Goal: Information Seeking & Learning: Learn about a topic

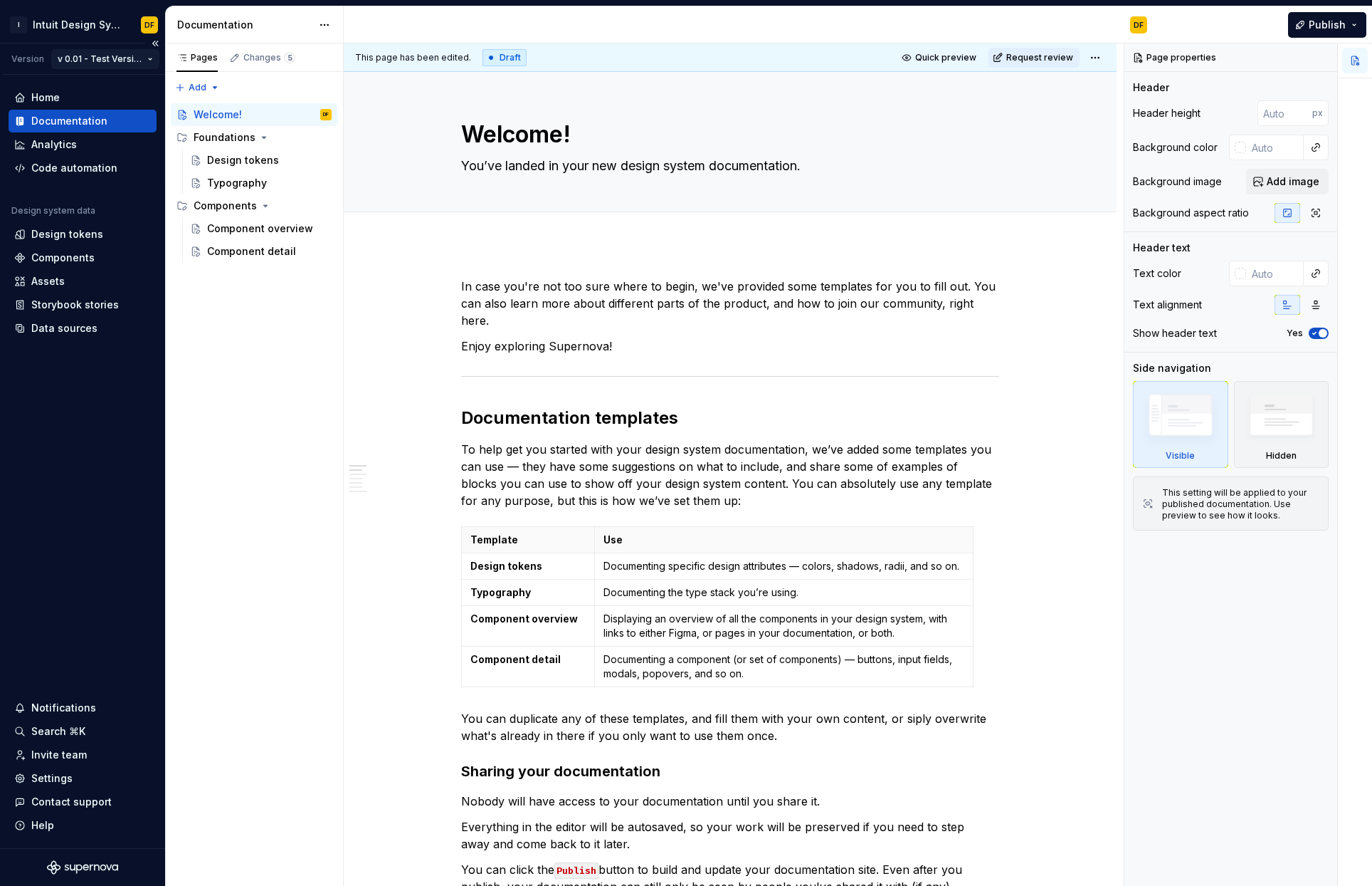
click at [155, 57] on html "I Intuit Design System DF Version v 0.01 - Test Version v0.01 Home Documentatio…" at bounding box center [686, 443] width 1372 height 886
click at [550, 414] on html "I Intuit Design System DF Version v 0.01 - Test Version v0.01 Home Documentatio…" at bounding box center [686, 443] width 1372 height 886
click at [258, 155] on div "Design tokens" at bounding box center [243, 160] width 72 height 14
click at [235, 187] on div "Typography" at bounding box center [237, 182] width 60 height 14
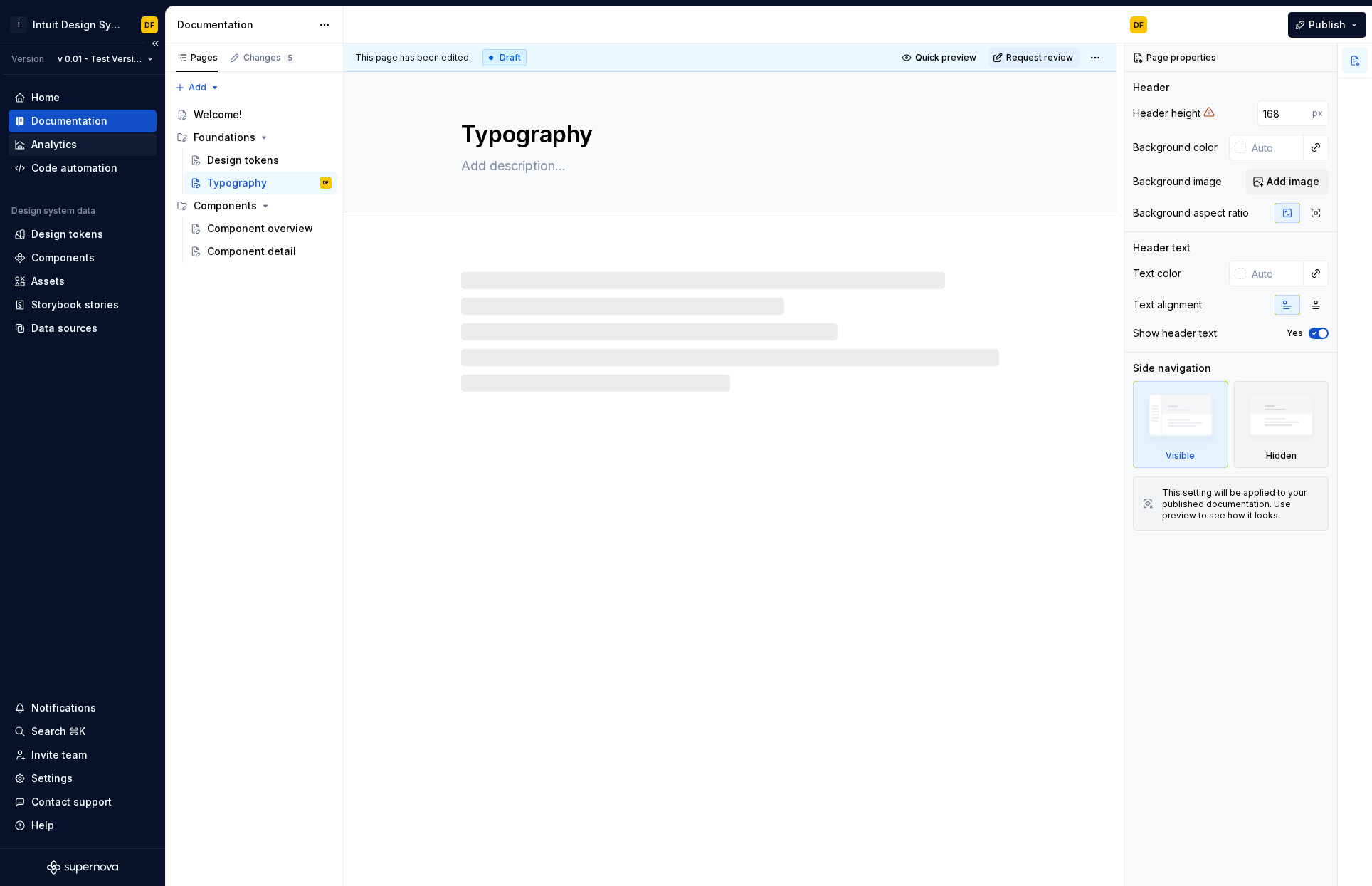
click at [61, 147] on div "Analytics" at bounding box center [54, 144] width 46 height 14
type textarea "*"
